Goal: Find specific page/section

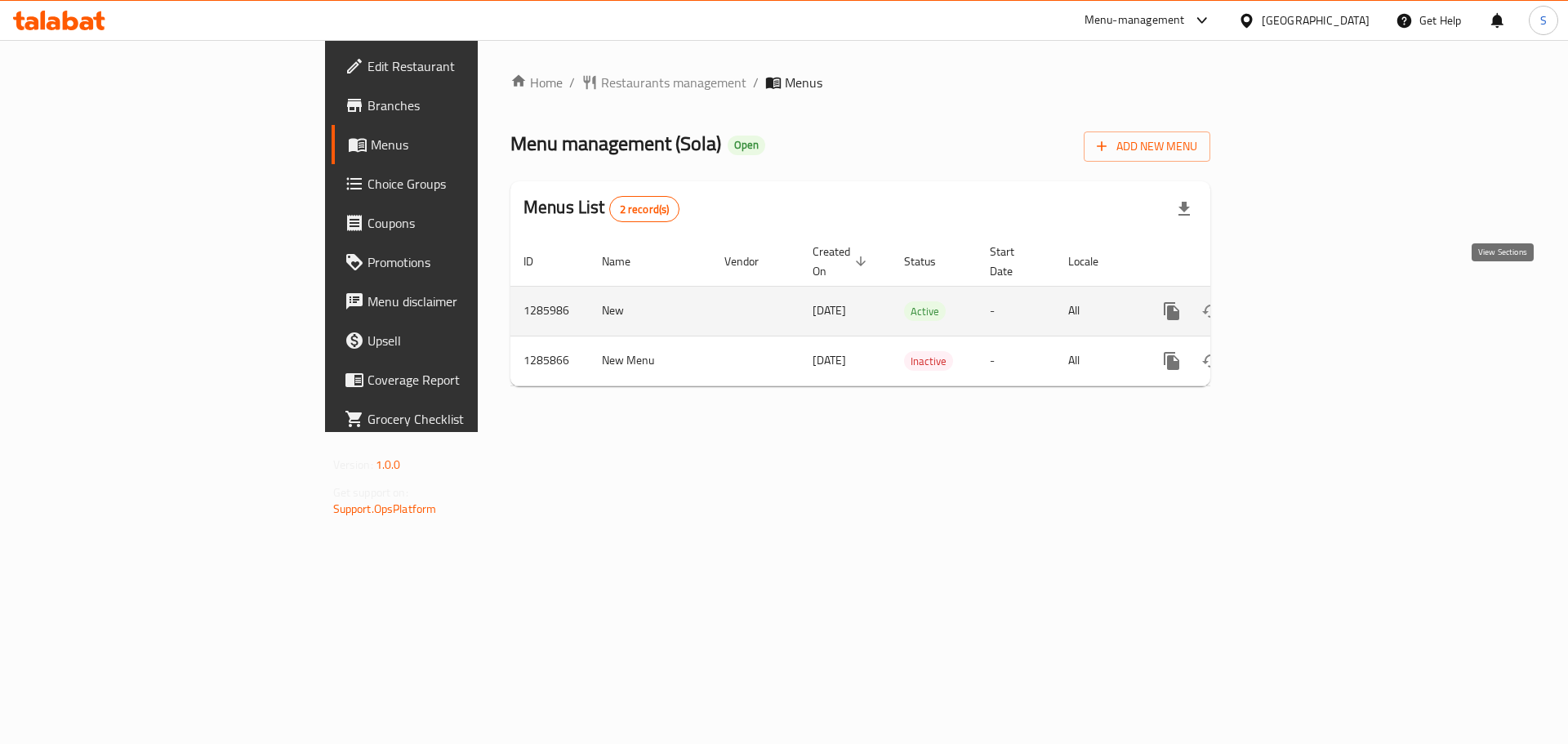
click at [1297, 304] on icon "enhanced table" at bounding box center [1290, 311] width 14 height 14
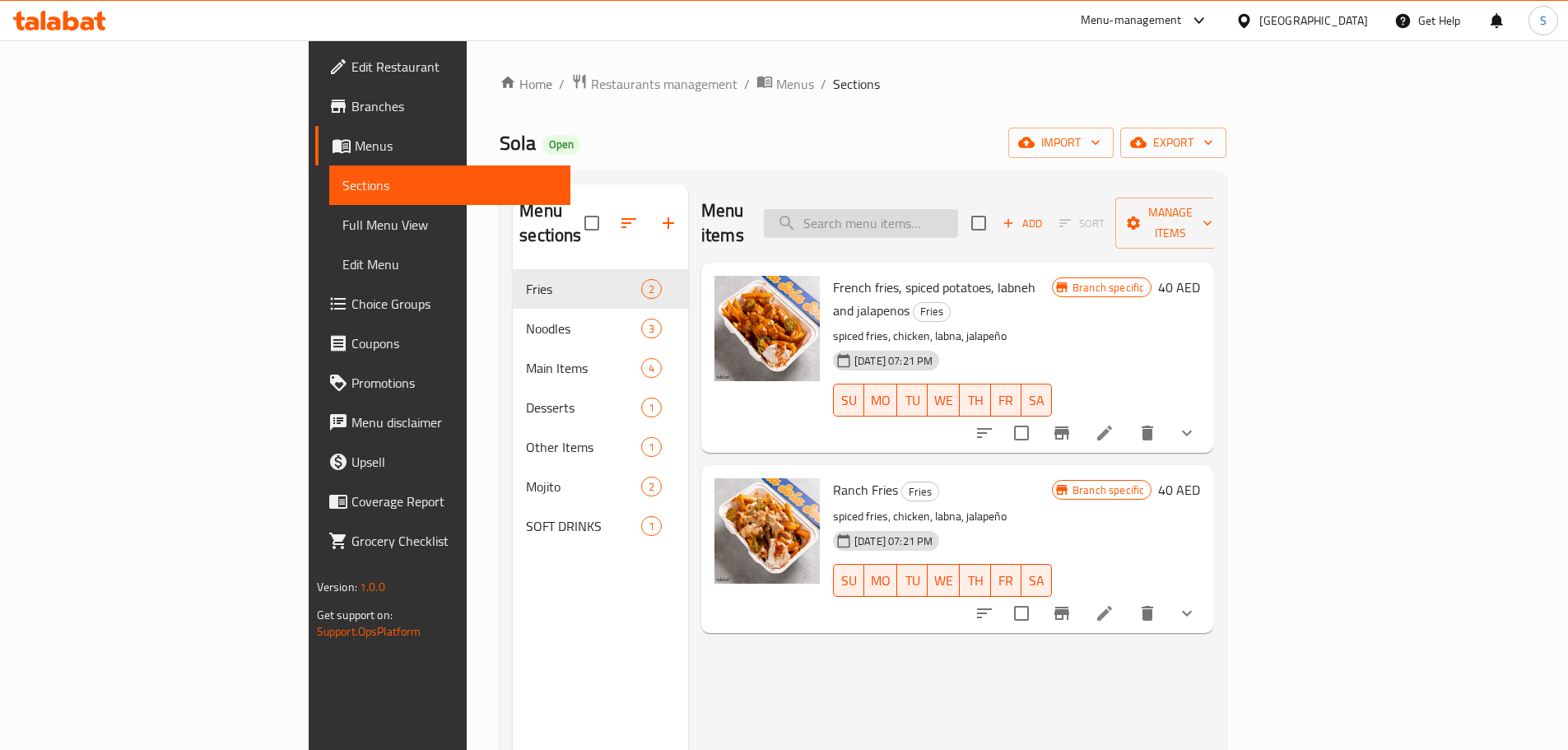
click at [958, 209] on input "search" at bounding box center [861, 224] width 195 height 29
type input "whit"
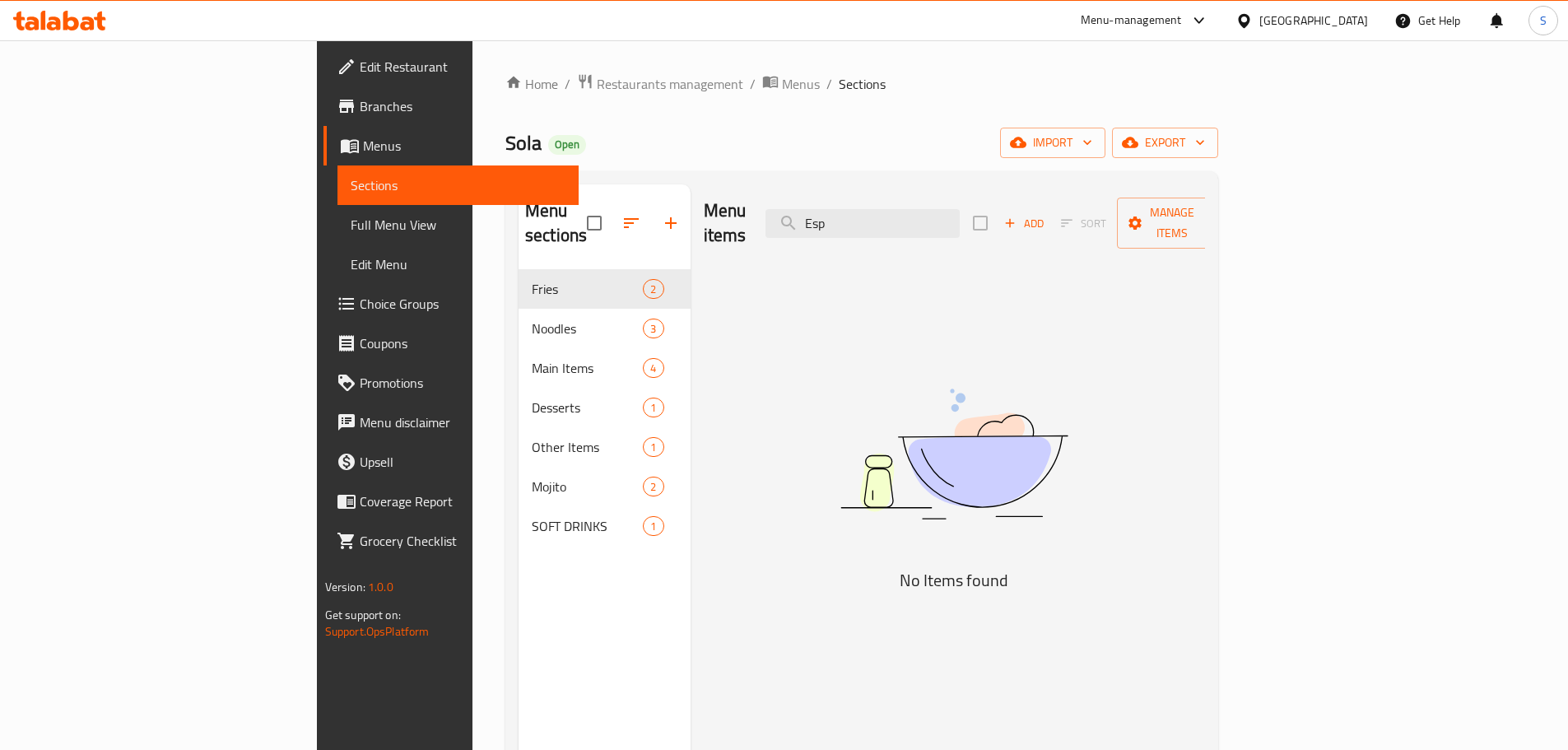
type input "Esp"
click at [57, 35] on div at bounding box center [59, 21] width 119 height 33
click at [59, 23] on icon at bounding box center [54, 23] width 14 height 14
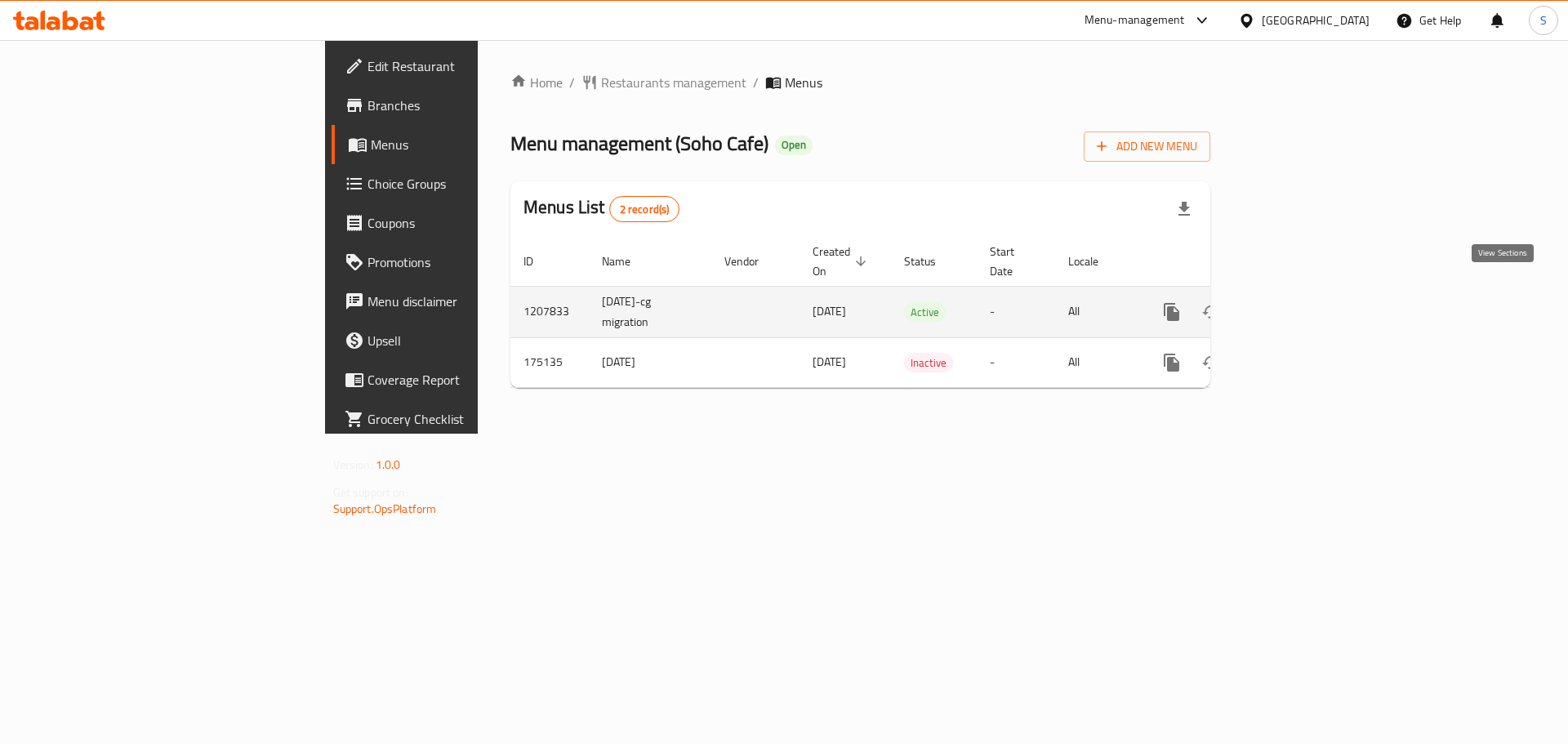
click at [1300, 302] on icon "enhanced table" at bounding box center [1290, 312] width 20 height 20
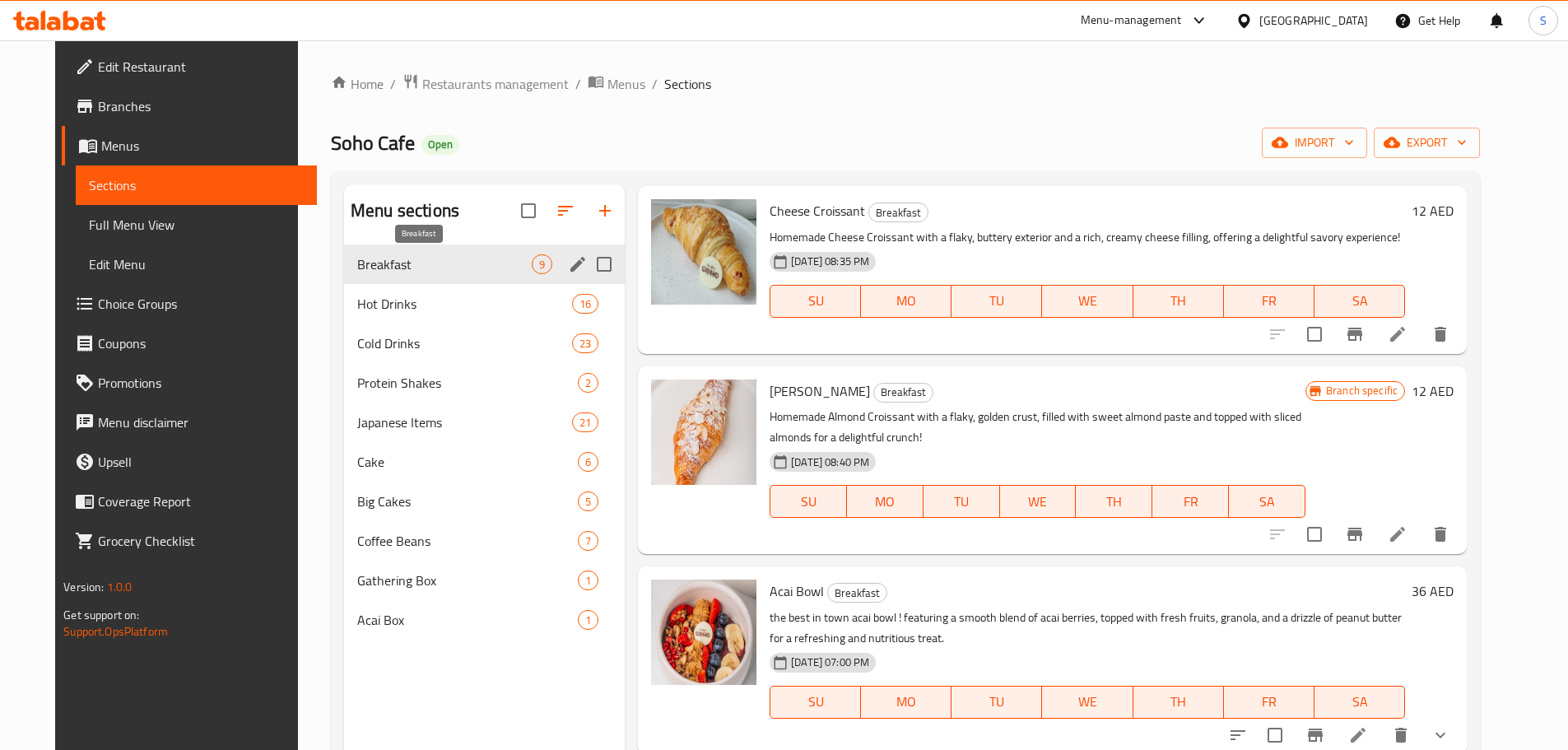
click at [410, 260] on span "Breakfast" at bounding box center [444, 264] width 175 height 20
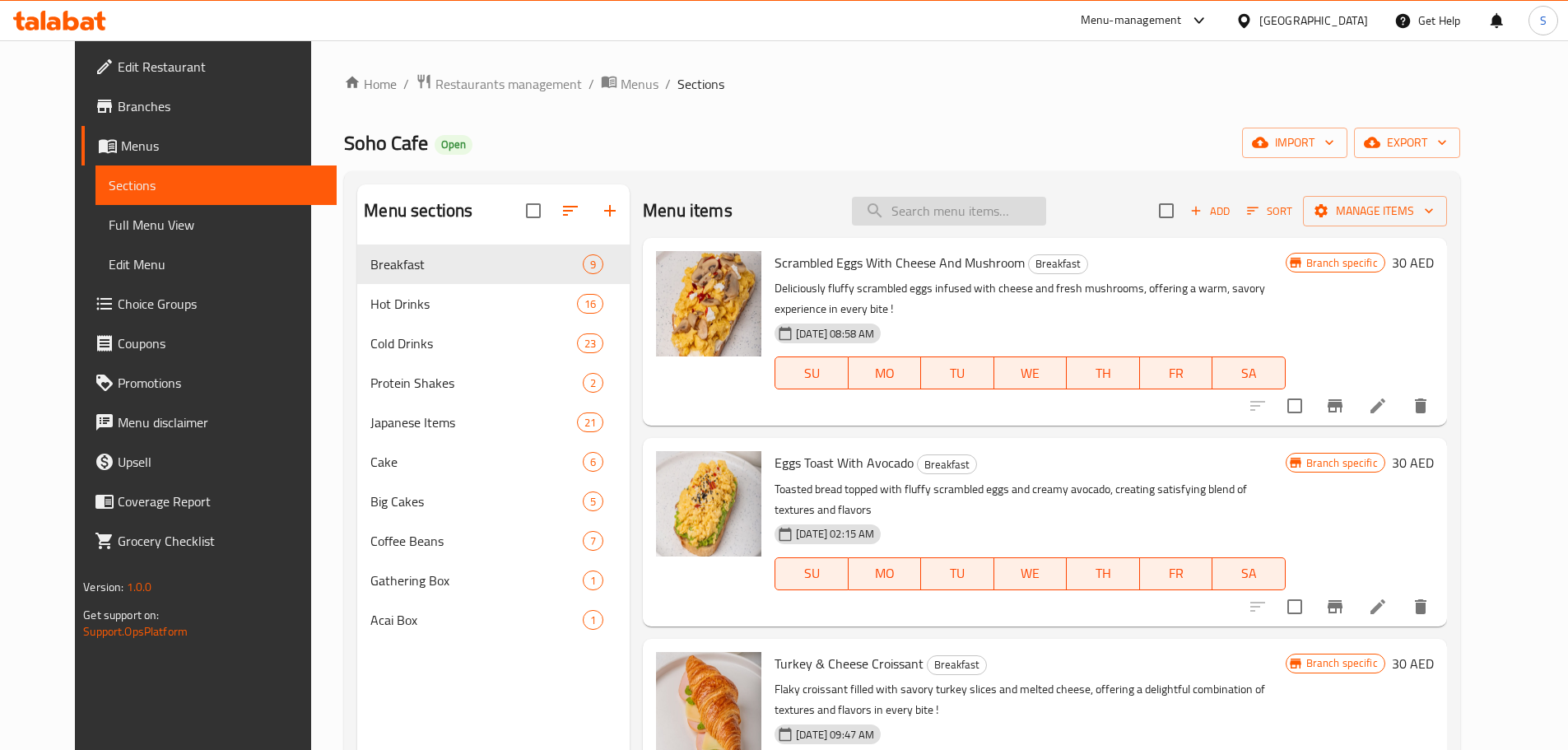
click at [944, 200] on input "search" at bounding box center [949, 211] width 195 height 29
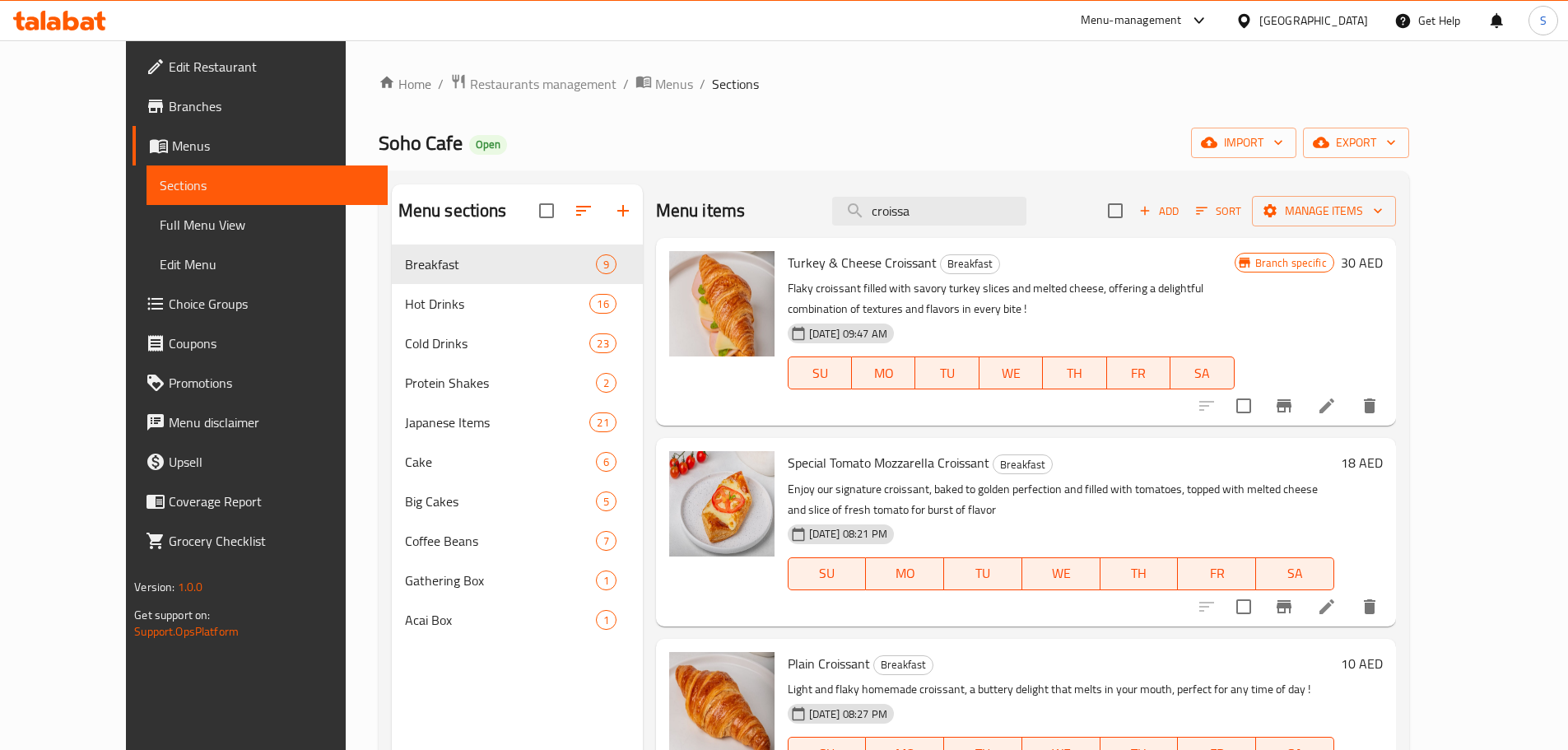
type input "croissa"
click at [47, 17] on icon at bounding box center [59, 21] width 93 height 20
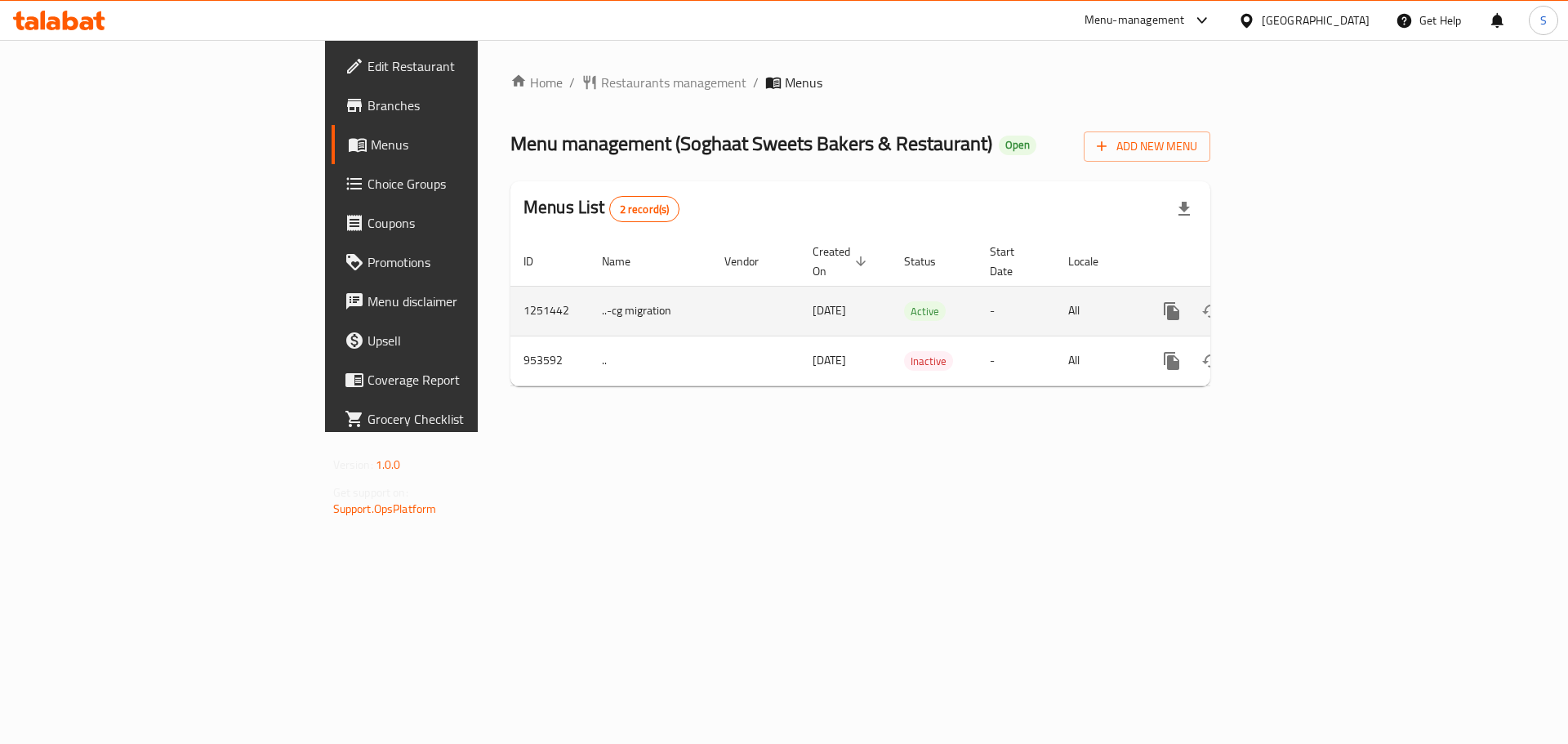
click at [1300, 301] on icon "enhanced table" at bounding box center [1290, 311] width 20 height 20
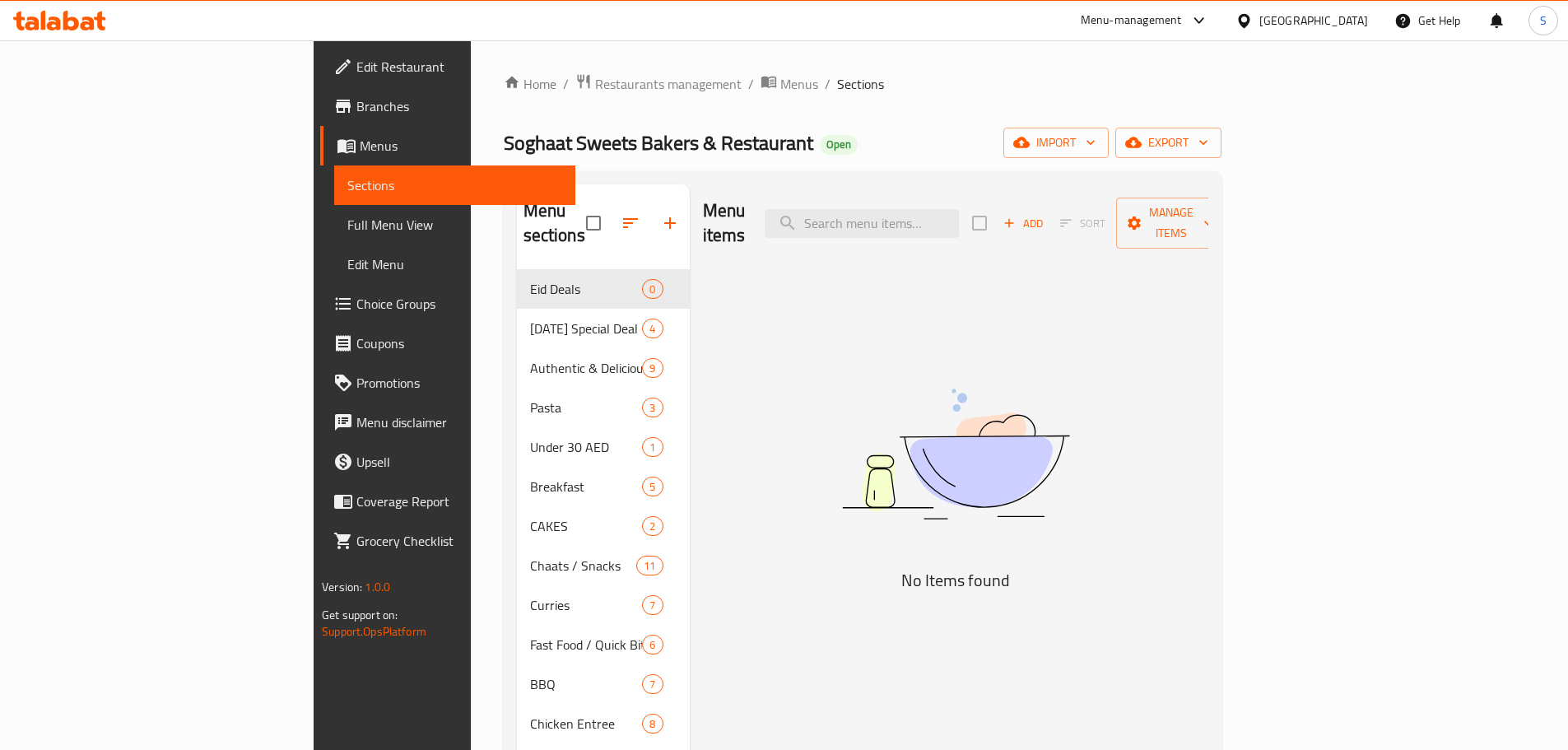
click at [899, 226] on div "Menu items Add Sort Manage items" at bounding box center [955, 224] width 506 height 78
click at [934, 211] on input "search" at bounding box center [861, 224] width 195 height 29
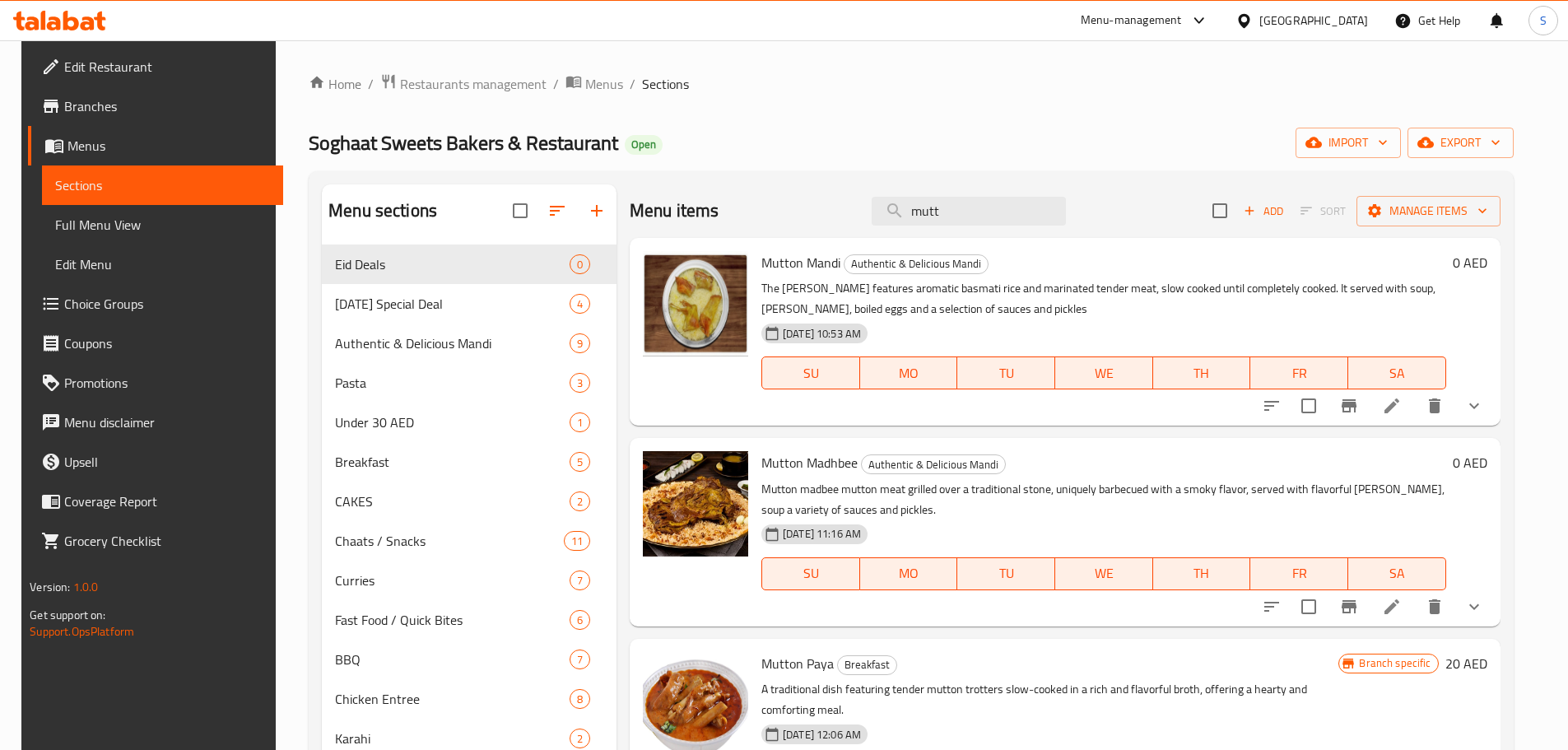
type input "mutt"
click at [85, 14] on icon at bounding box center [59, 21] width 93 height 20
